Goal: Task Accomplishment & Management: Use online tool/utility

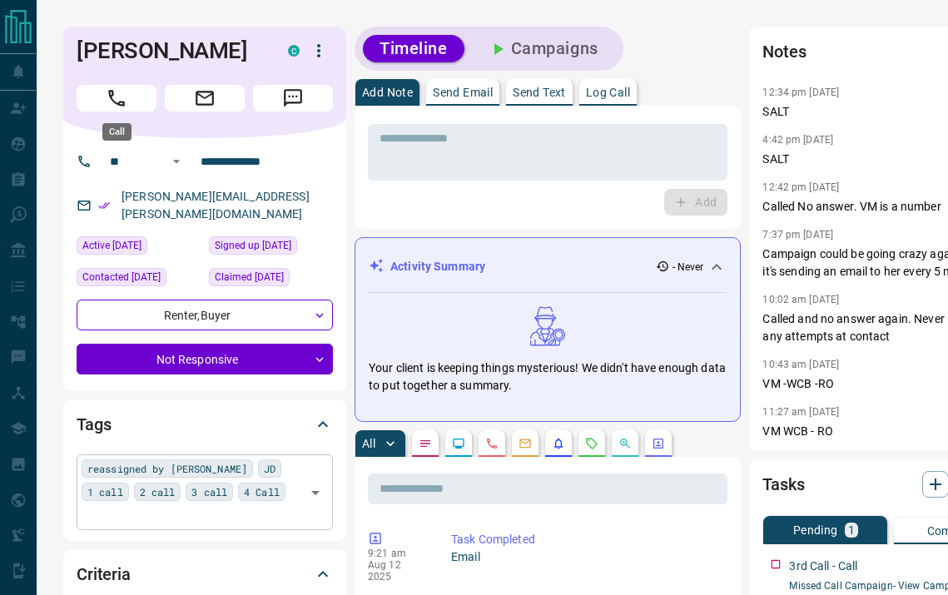
click at [116, 95] on icon "Call" at bounding box center [117, 98] width 22 height 22
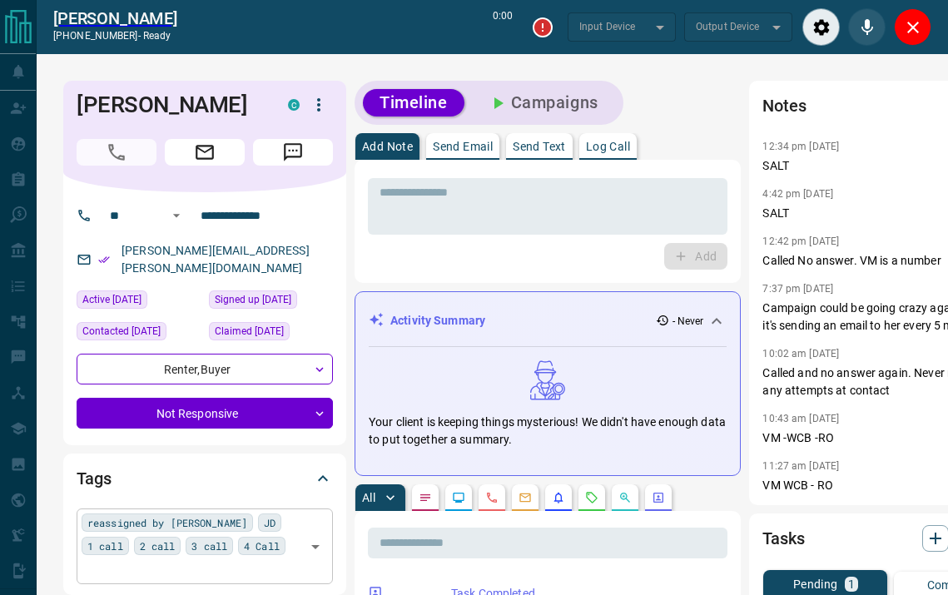
click at [243, 522] on div "reassigned by [PERSON_NAME] JD 1 call 2 call 3 call 4 Call ​" at bounding box center [205, 545] width 256 height 75
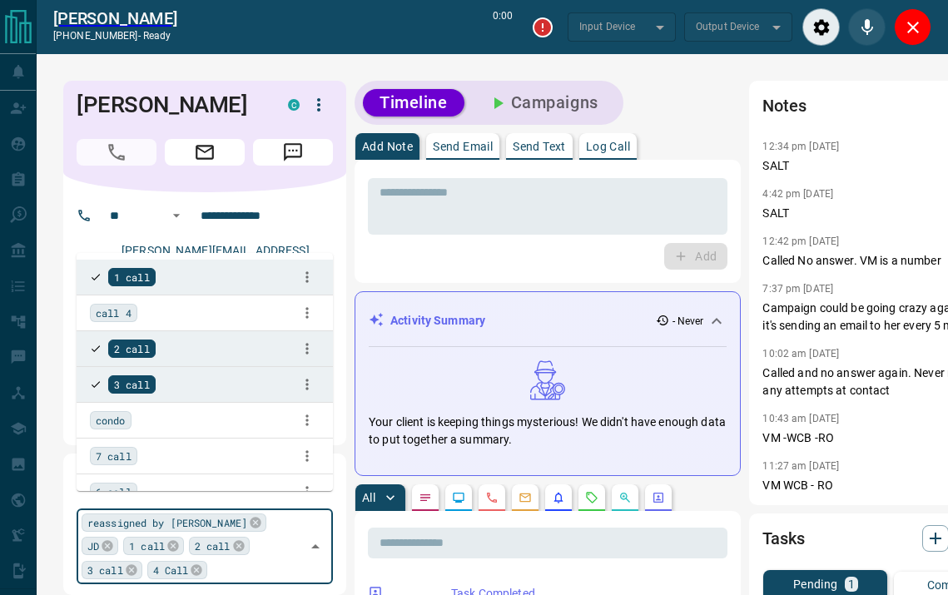
type input "*"
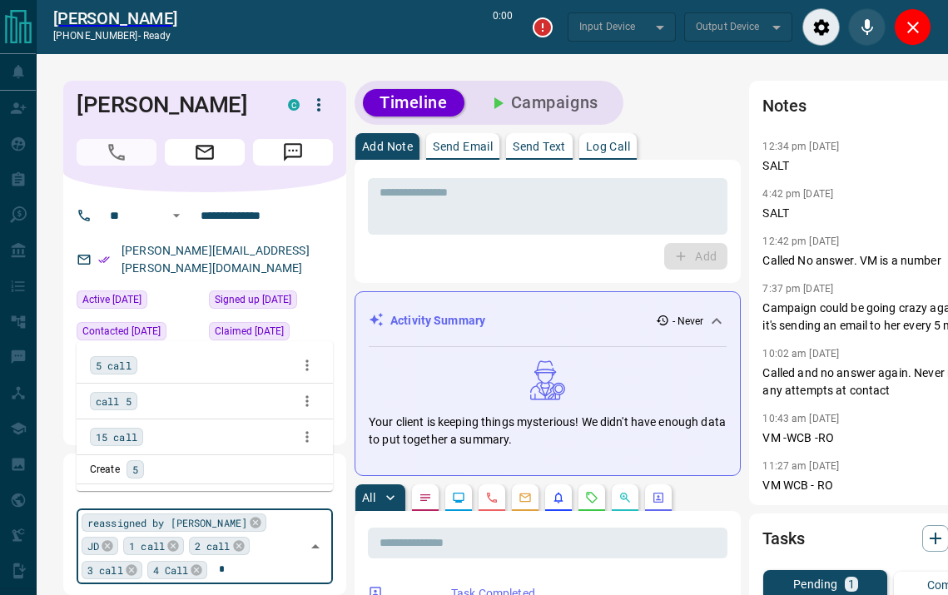
type input "*******"
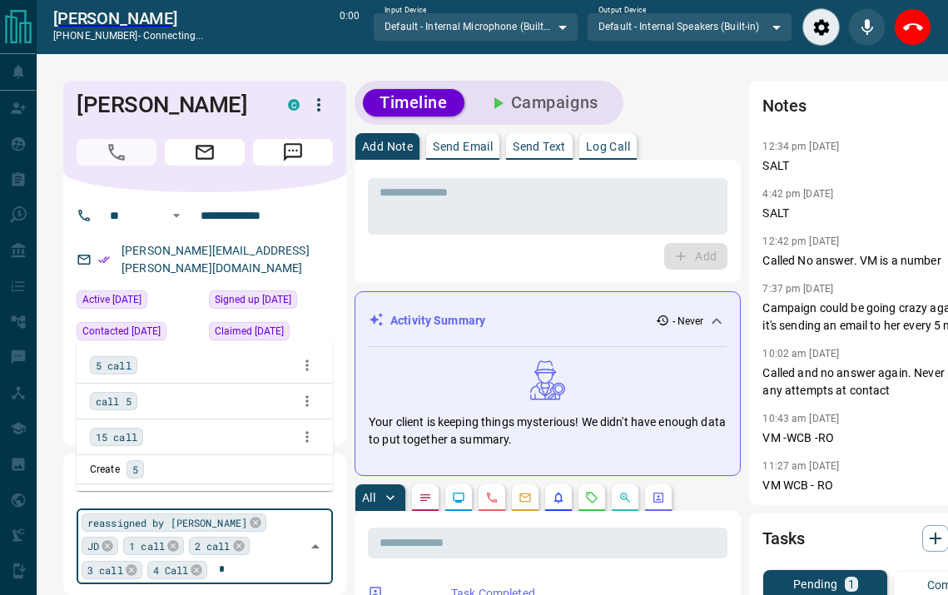
click at [124, 360] on span "5 call" at bounding box center [114, 365] width 36 height 17
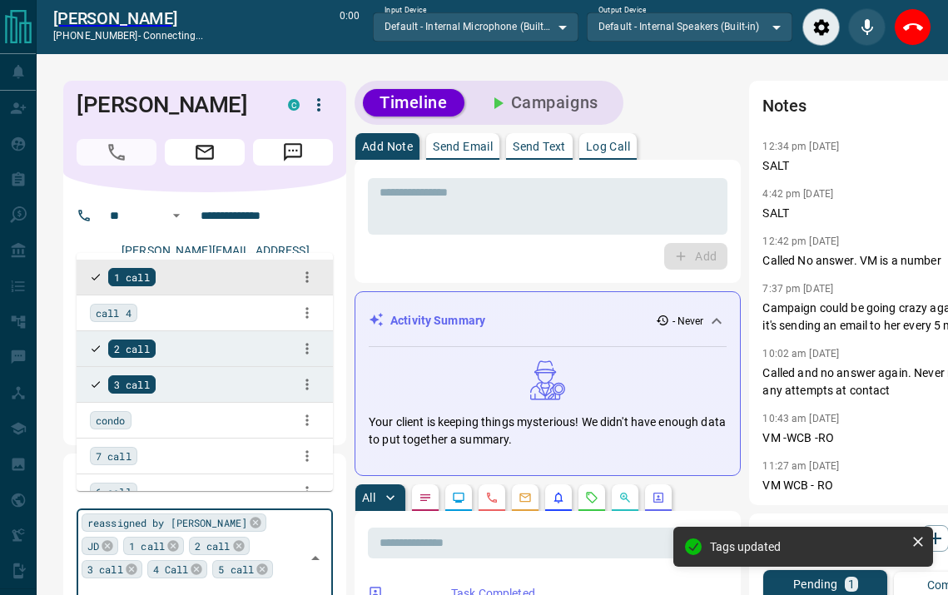
click at [632, 138] on button "Log Call" at bounding box center [607, 146] width 57 height 27
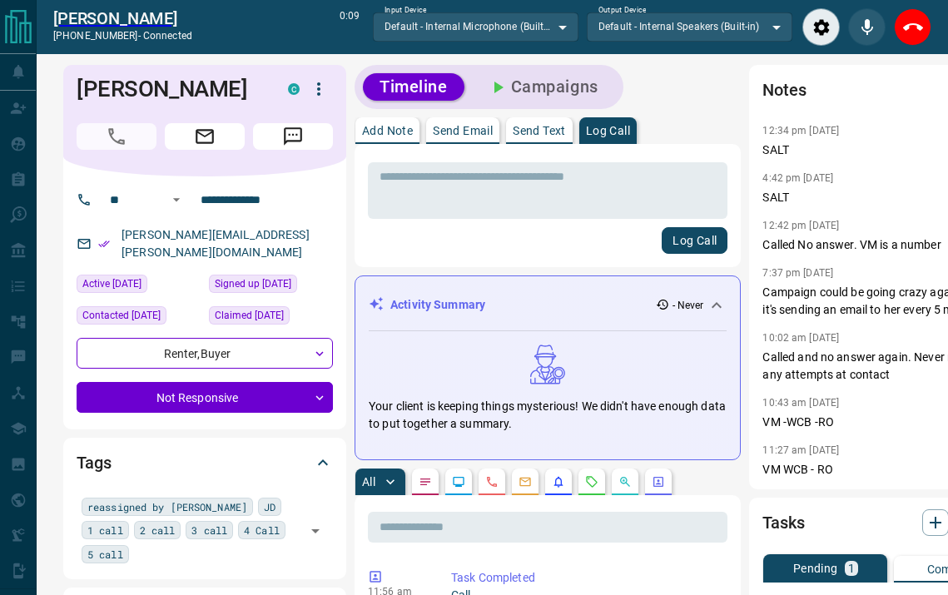
scroll to position [12, 0]
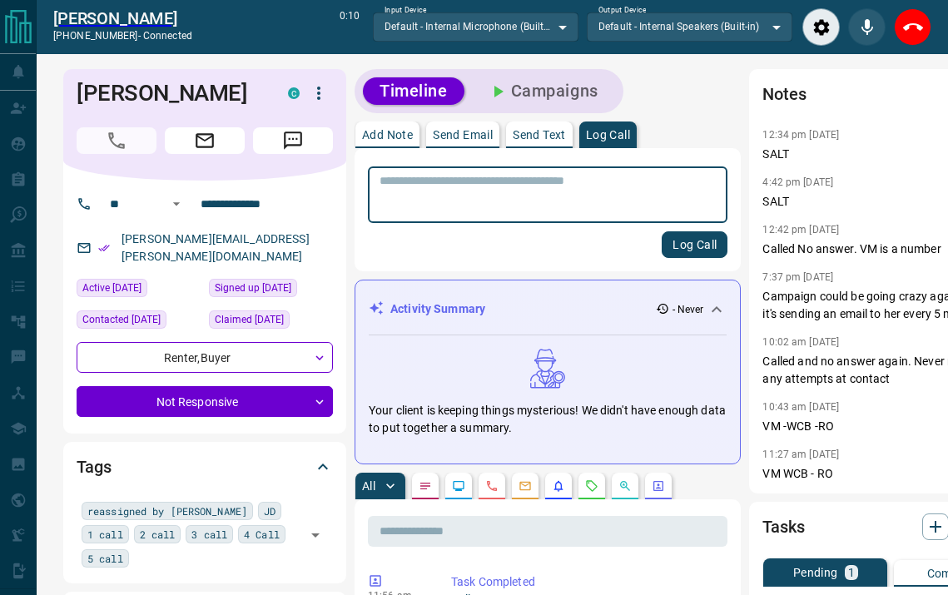
click at [548, 195] on textarea at bounding box center [547, 195] width 336 height 42
type textarea "****"
click at [914, 40] on button "End Call" at bounding box center [912, 26] width 37 height 37
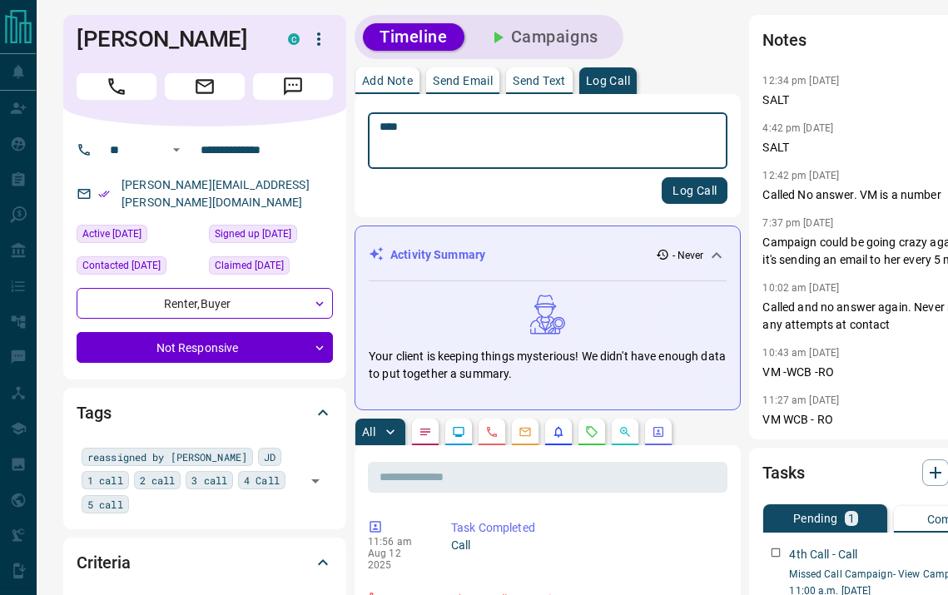
scroll to position [0, 0]
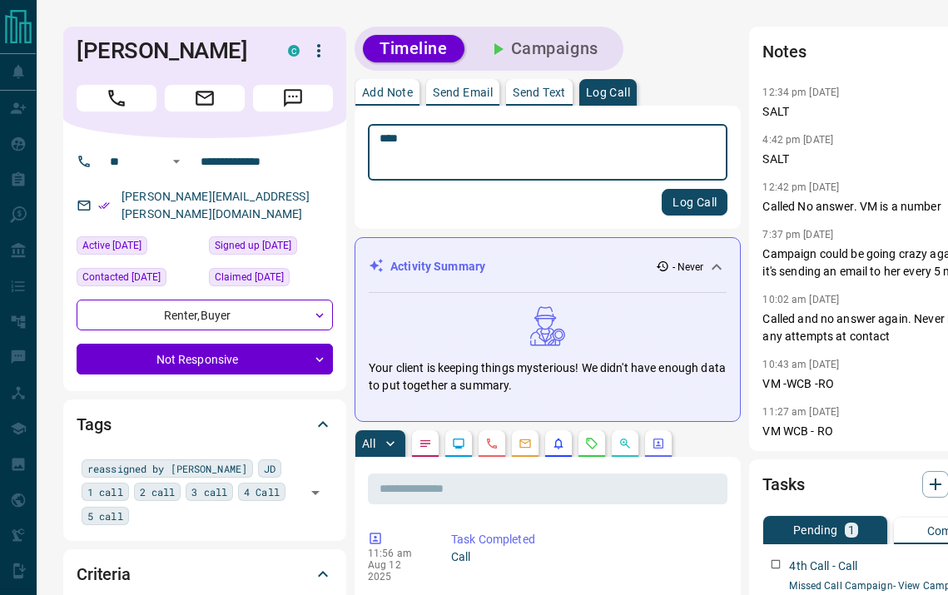
click at [662, 213] on button "Log Call" at bounding box center [695, 202] width 66 height 27
